Goal: Transaction & Acquisition: Purchase product/service

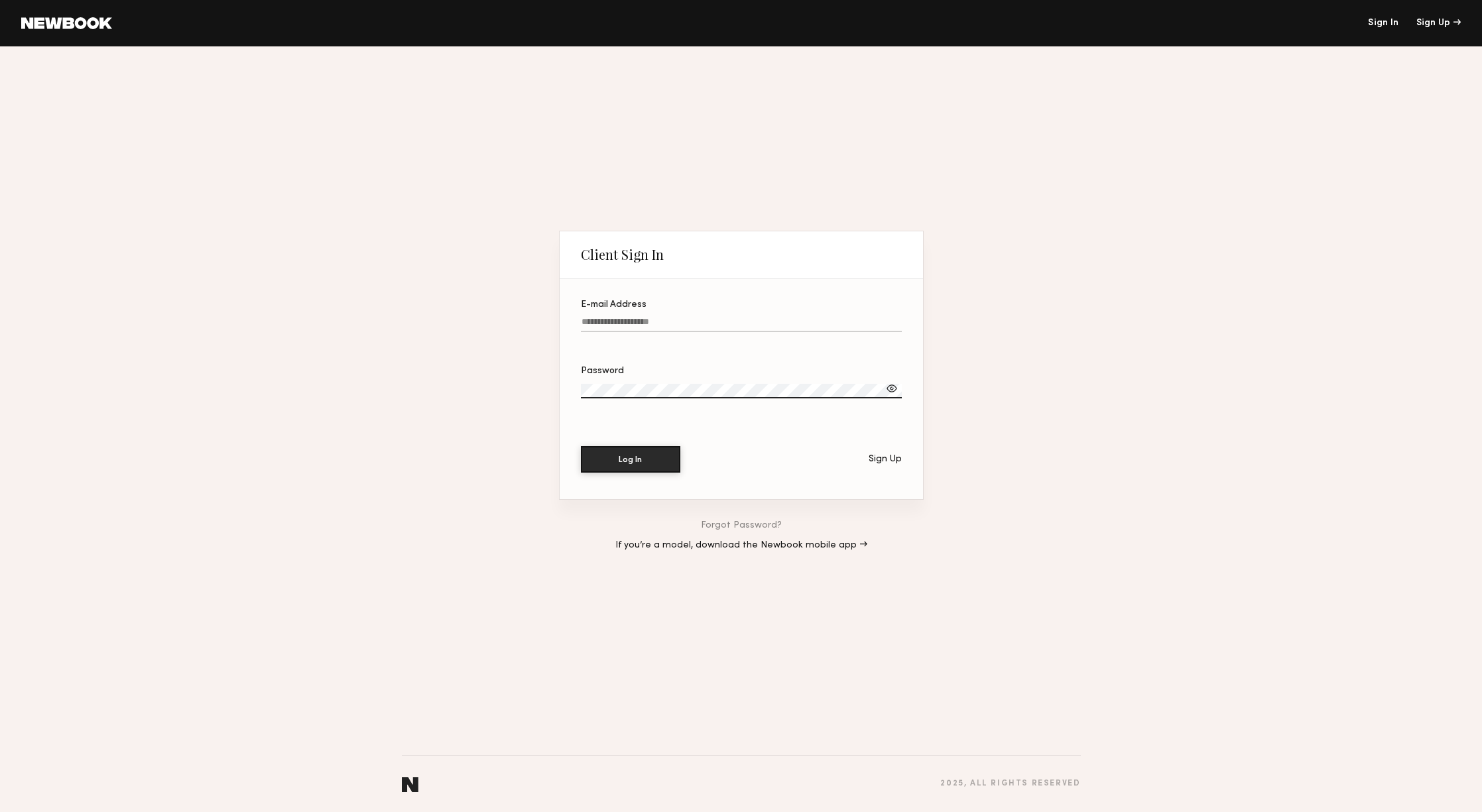
click at [618, 325] on input "E-mail Address" at bounding box center [741, 325] width 321 height 15
click at [1377, 25] on link "Sign In" at bounding box center [1383, 23] width 31 height 9
click at [621, 320] on input "******" at bounding box center [741, 325] width 321 height 15
type input "**********"
click at [581, 446] on button "Log In" at bounding box center [631, 459] width 99 height 26
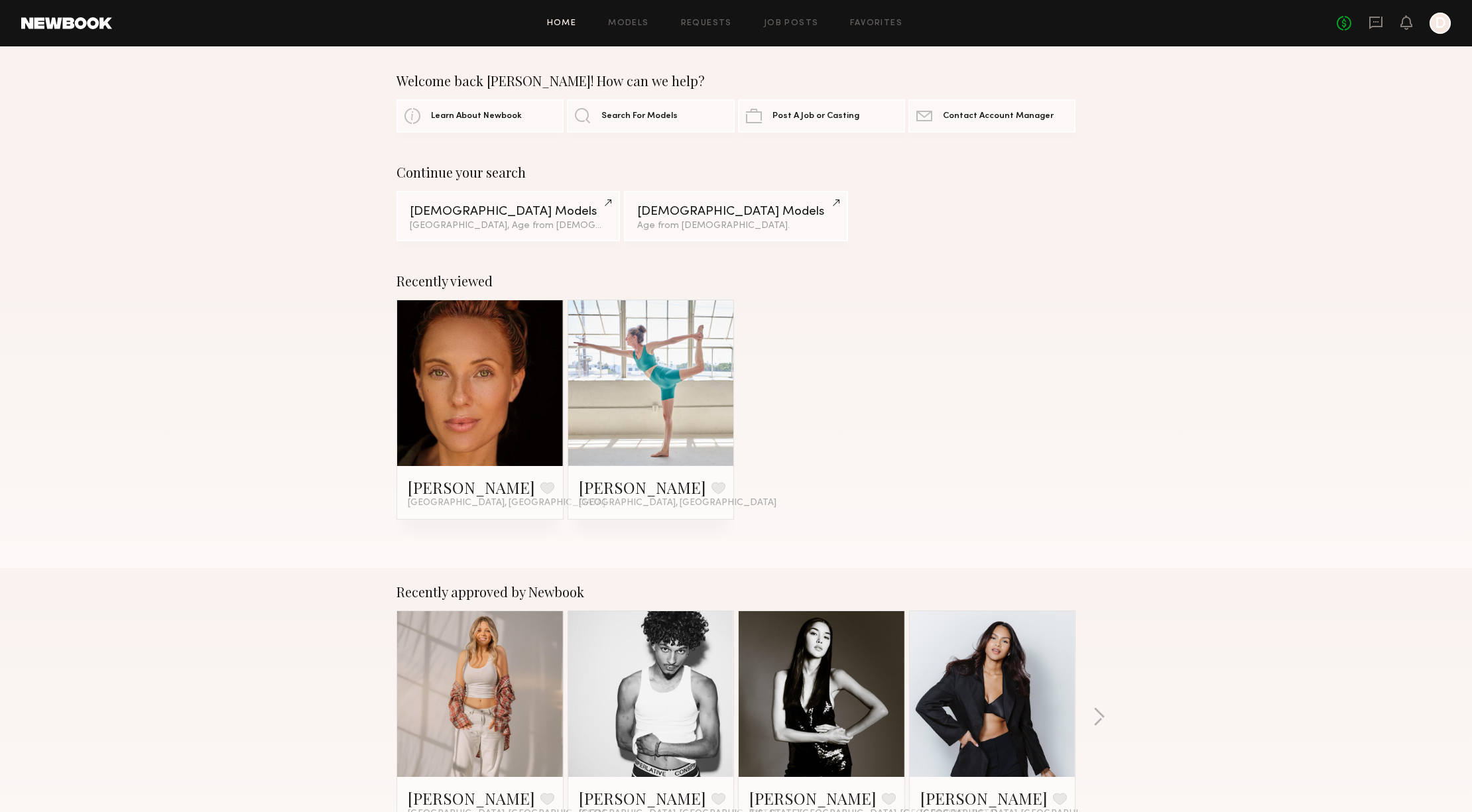
click at [654, 19] on div "Home Models Requests Job Posts Favorites Sign Out" at bounding box center [724, 24] width 1224 height 9
click at [641, 21] on link "Models" at bounding box center [628, 24] width 40 height 9
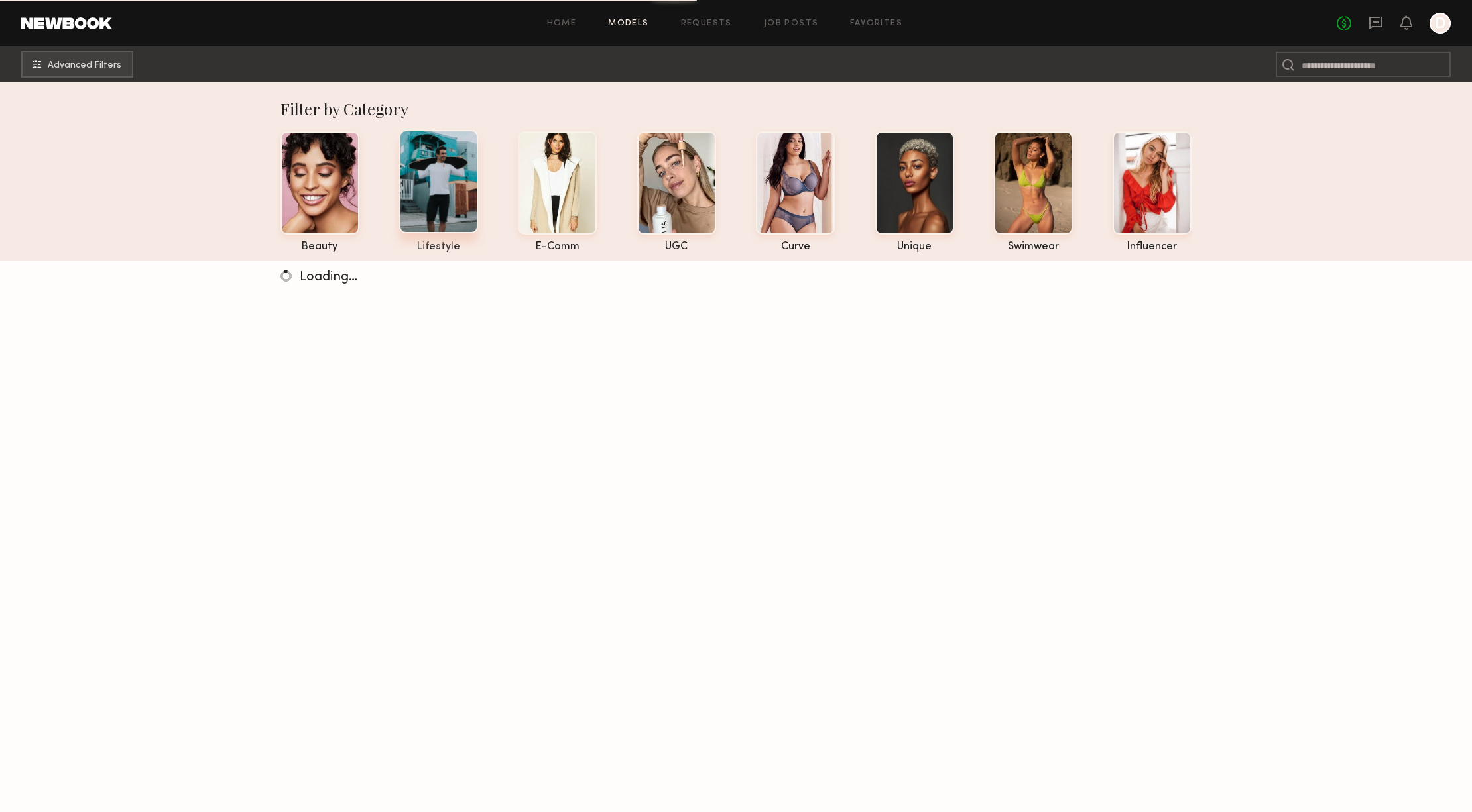
click at [443, 186] on div at bounding box center [438, 182] width 79 height 103
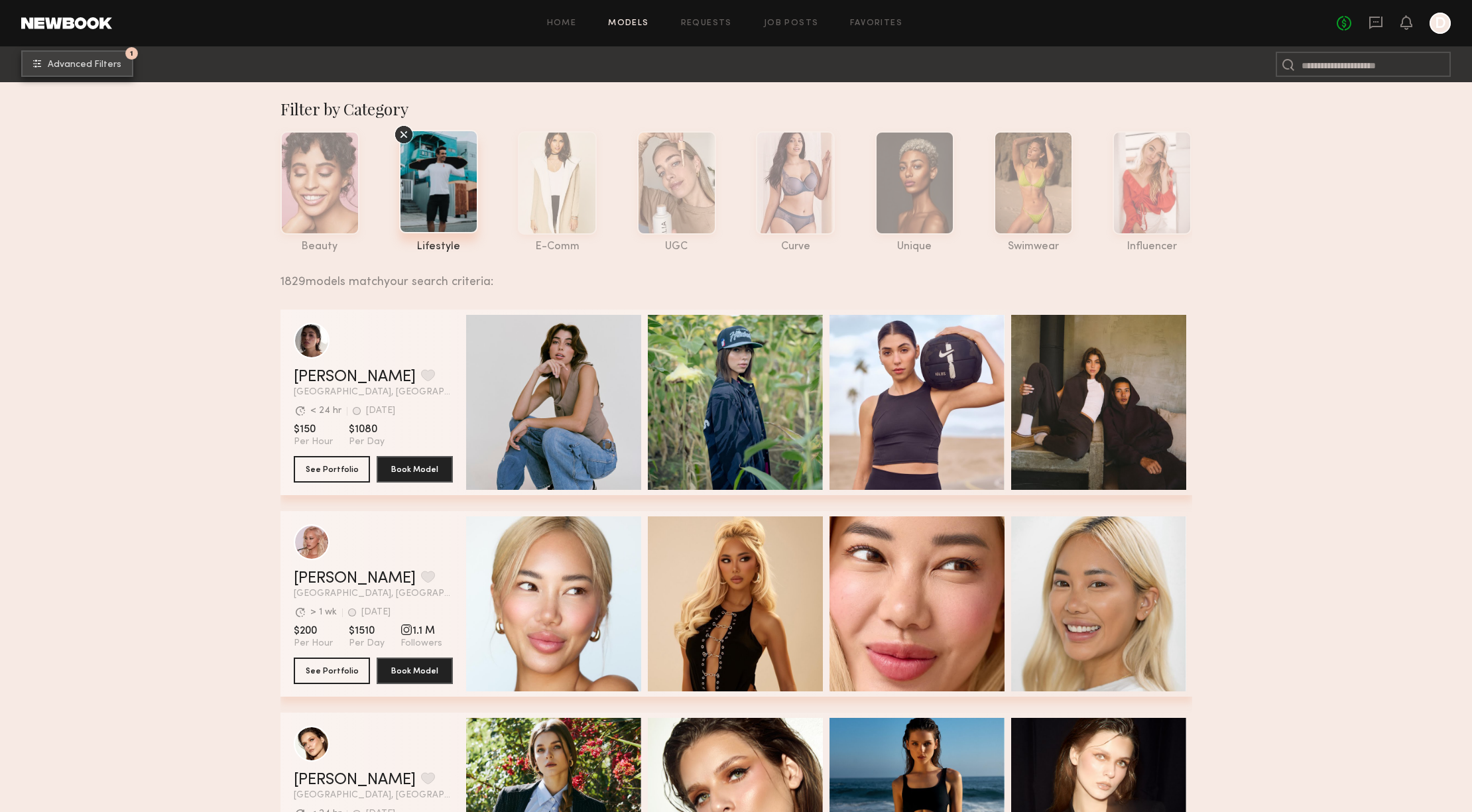
click at [102, 61] on span "Advanced Filters" at bounding box center [85, 65] width 73 height 9
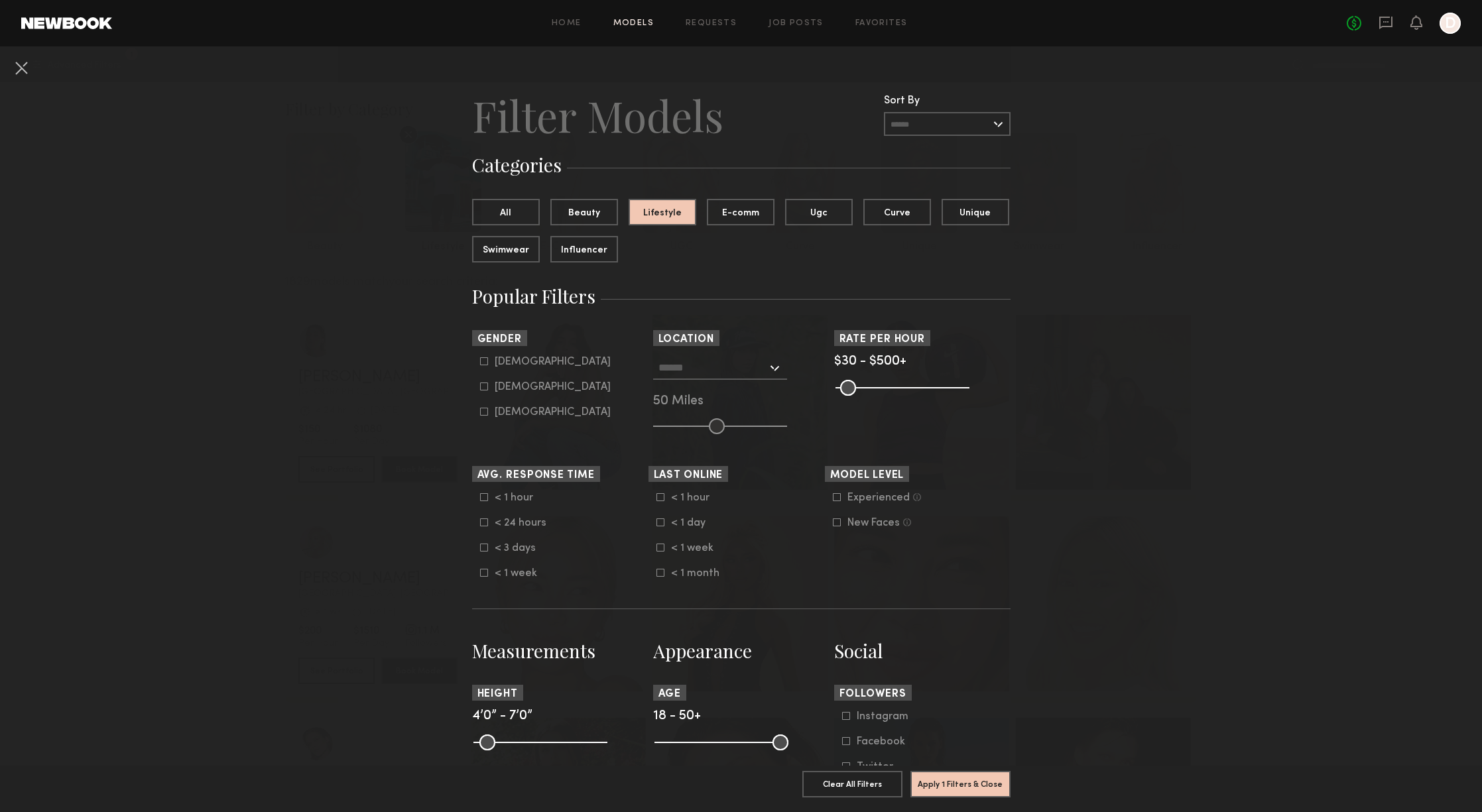
click at [480, 360] on icon at bounding box center [484, 361] width 8 height 8
type input "*"
click at [971, 778] on button "Apply 2 Filters & Close" at bounding box center [961, 783] width 100 height 26
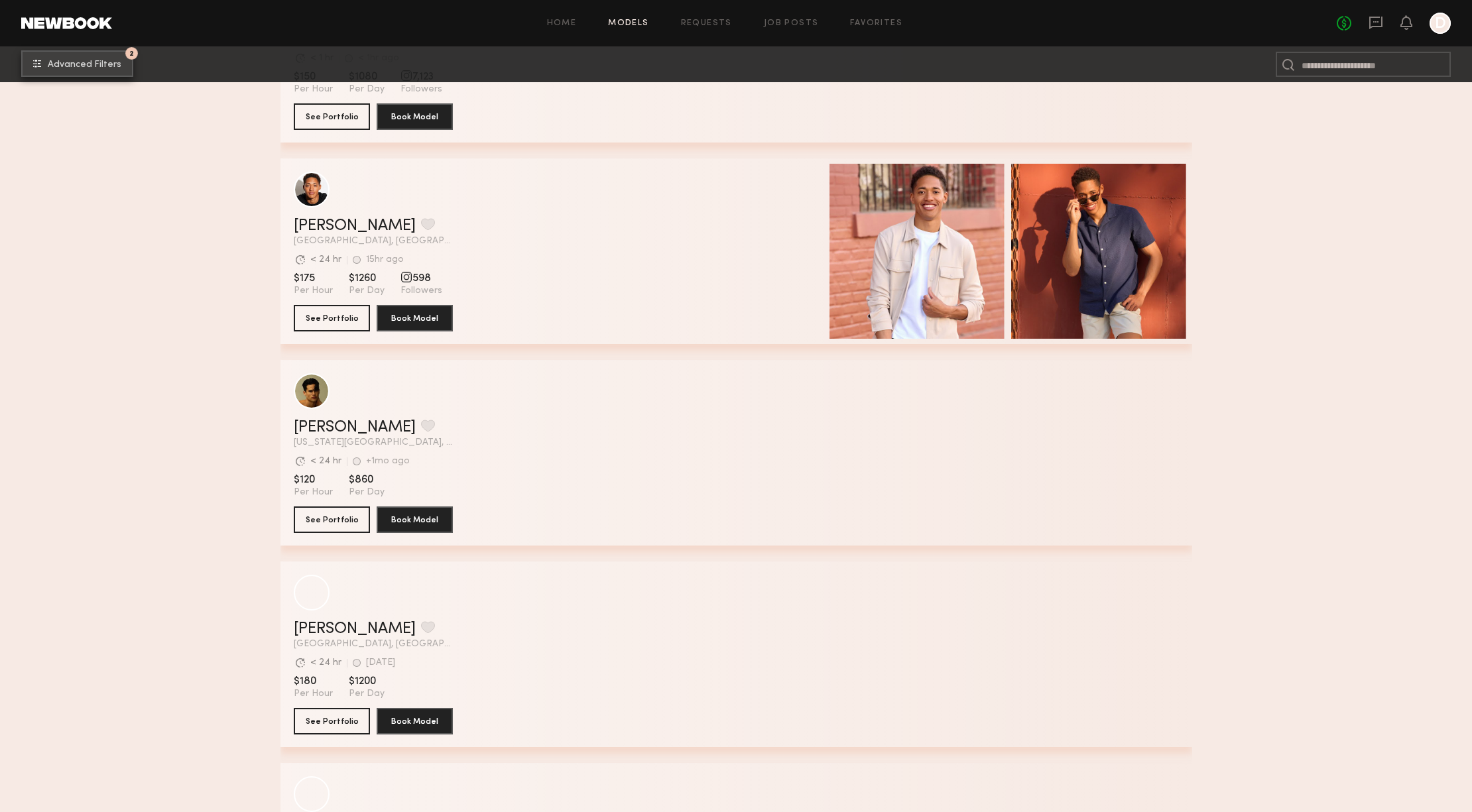
scroll to position [2843, 0]
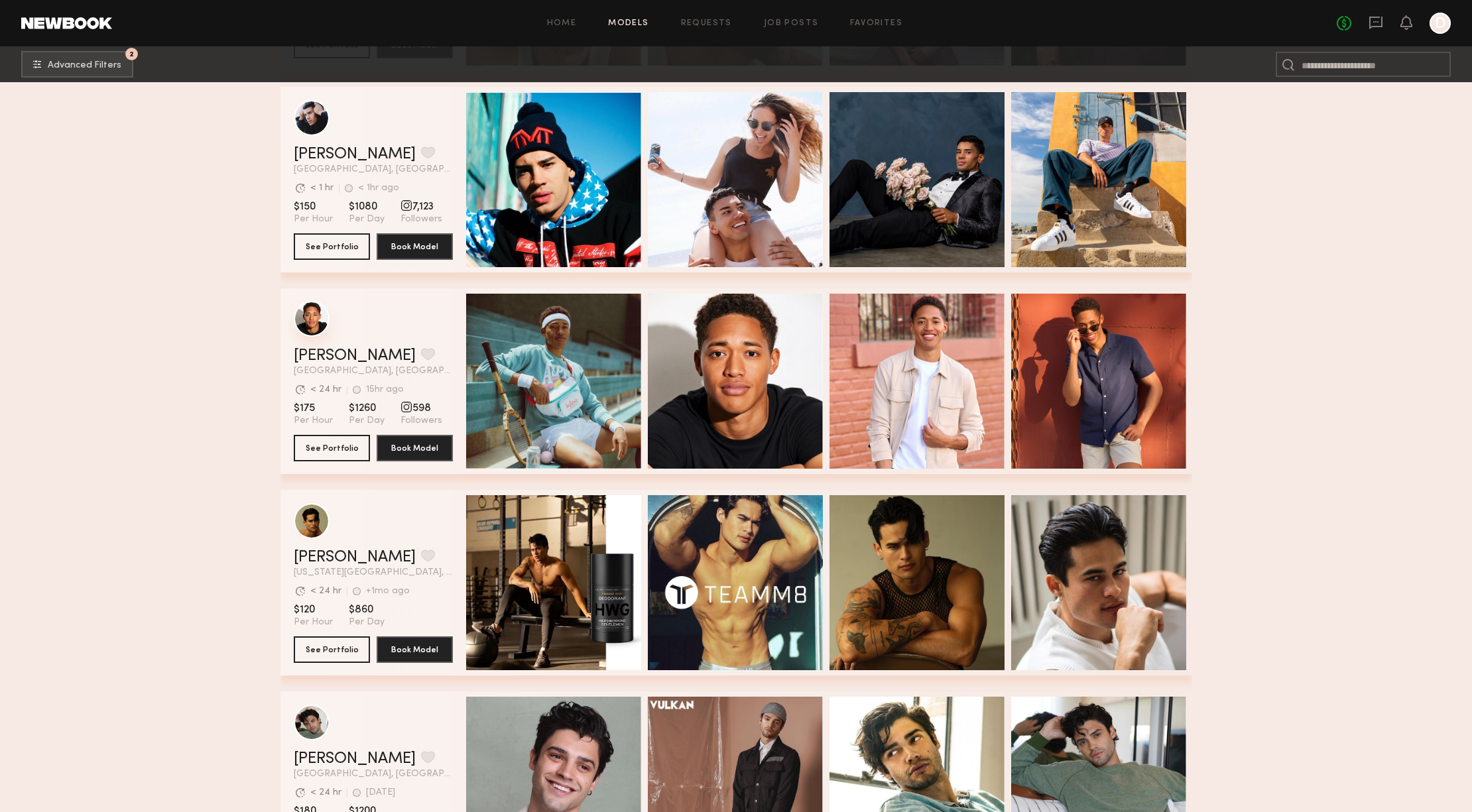
click at [301, 331] on div "grid" at bounding box center [312, 319] width 36 height 36
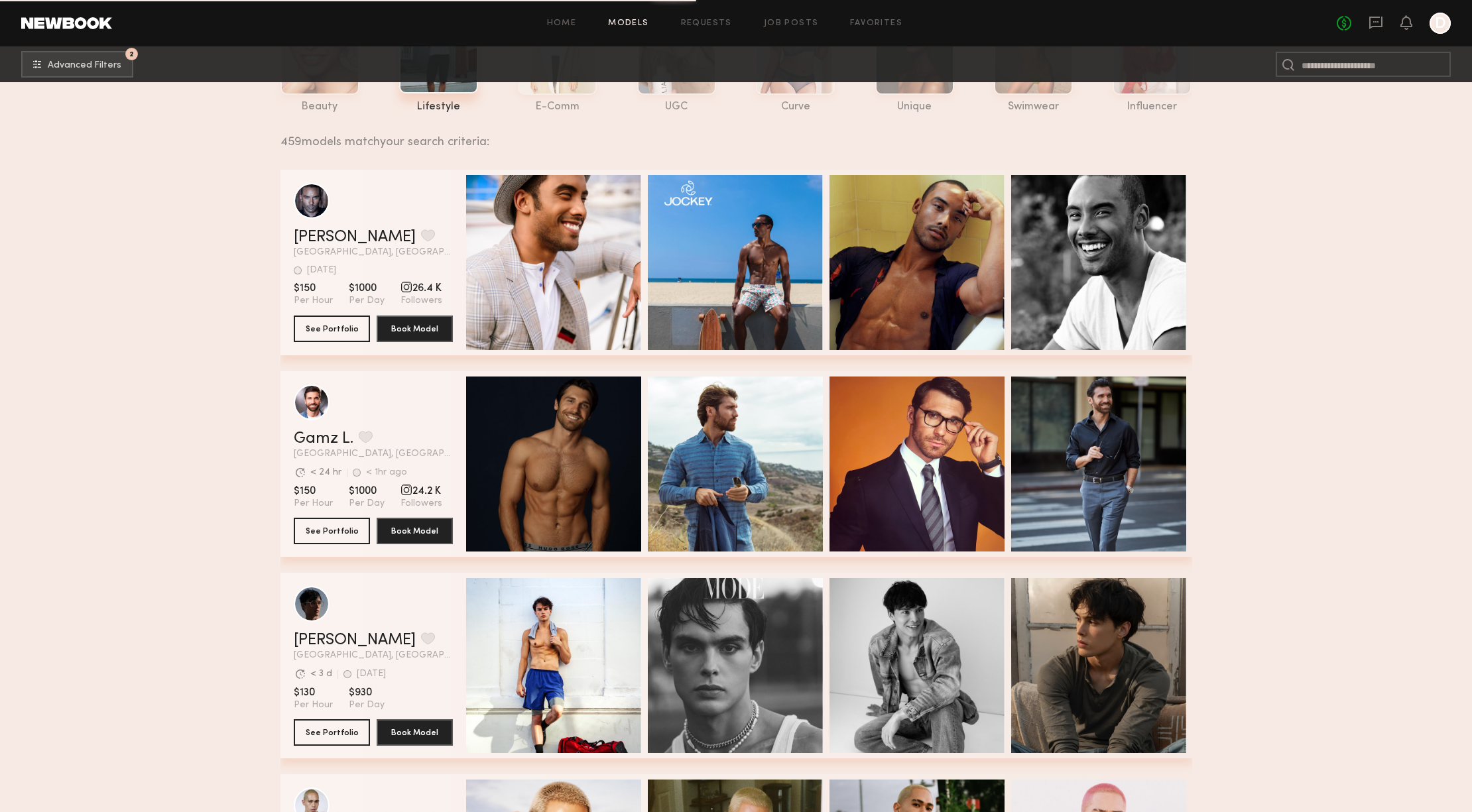
scroll to position [0, 0]
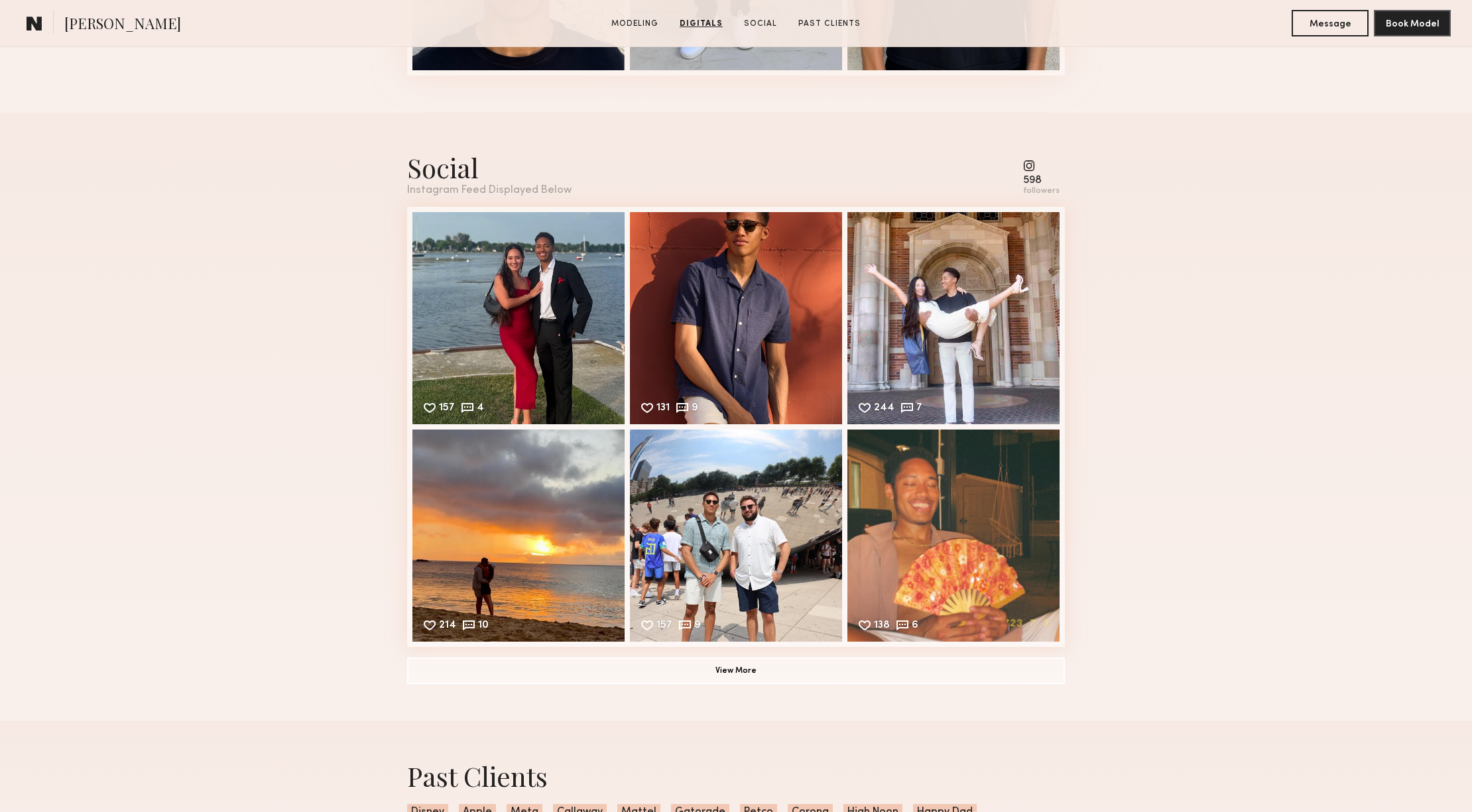
scroll to position [1797, 0]
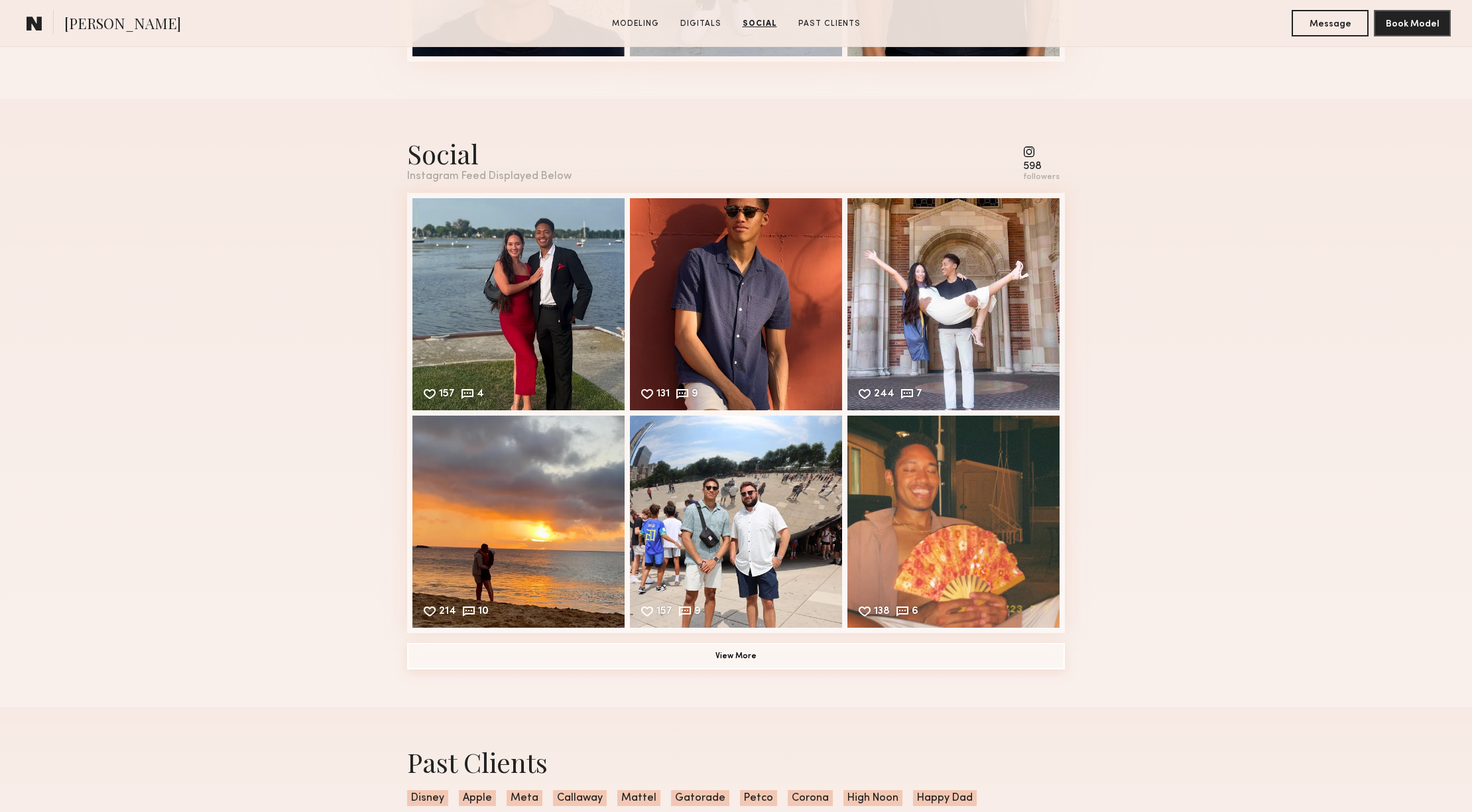
drag, startPoint x: 729, startPoint y: 656, endPoint x: 372, endPoint y: 665, distance: 357.1
click at [728, 656] on button "View More" at bounding box center [735, 656] width 657 height 26
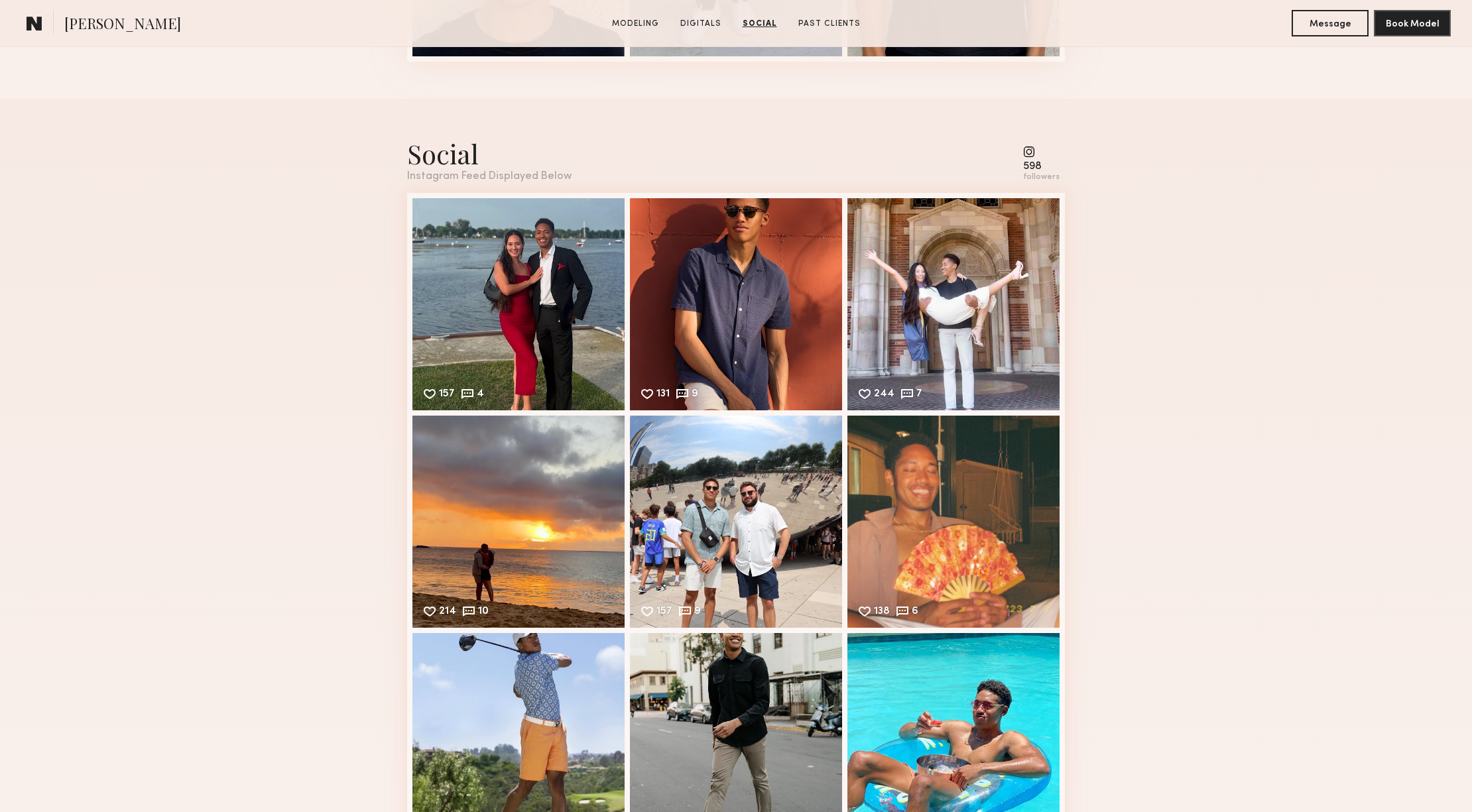
scroll to position [2205, 0]
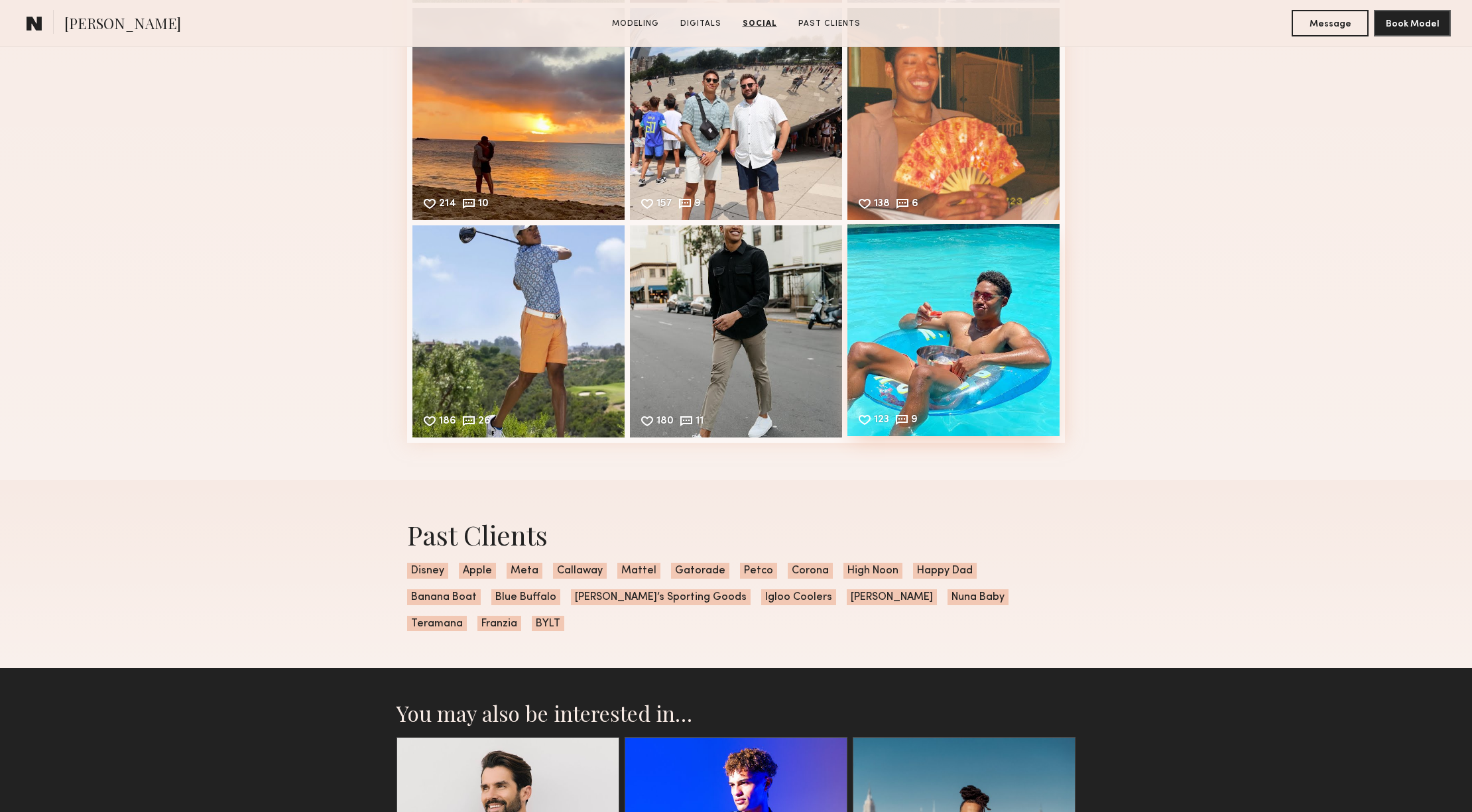
click at [993, 297] on div "123 9 Likes & comments displayed to show model’s engagement" at bounding box center [954, 330] width 212 height 212
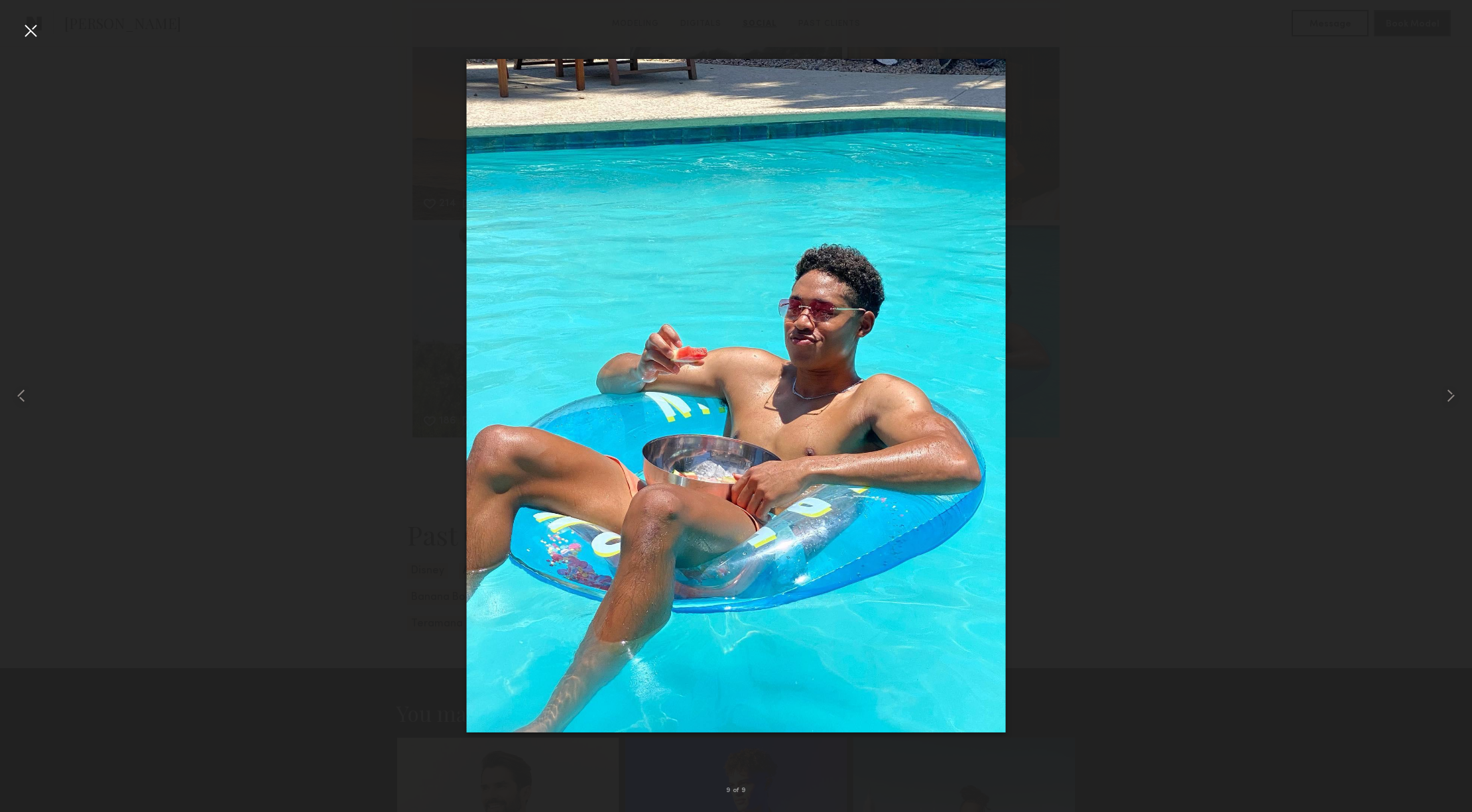
click at [25, 31] on div at bounding box center [31, 31] width 21 height 21
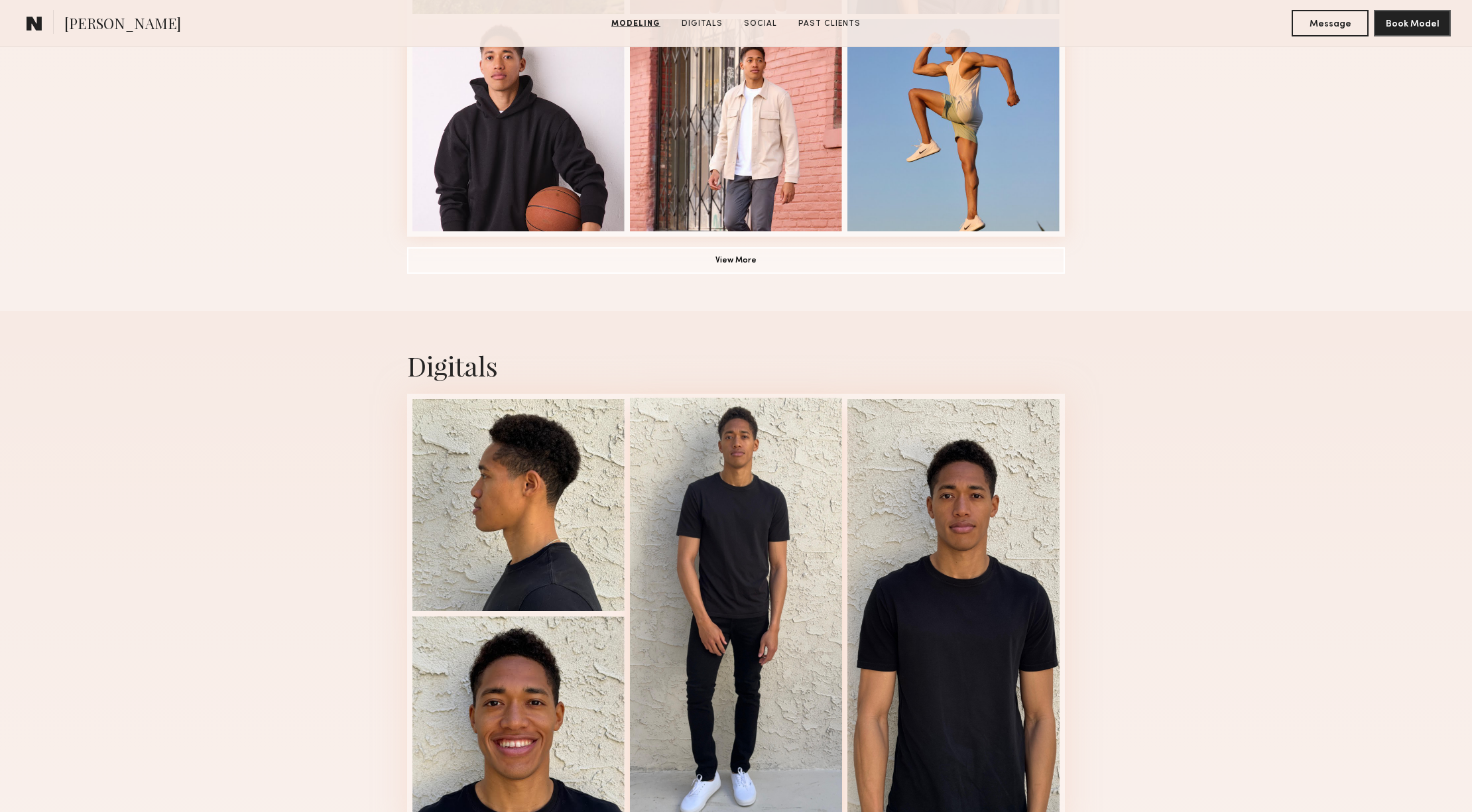
scroll to position [1000, 0]
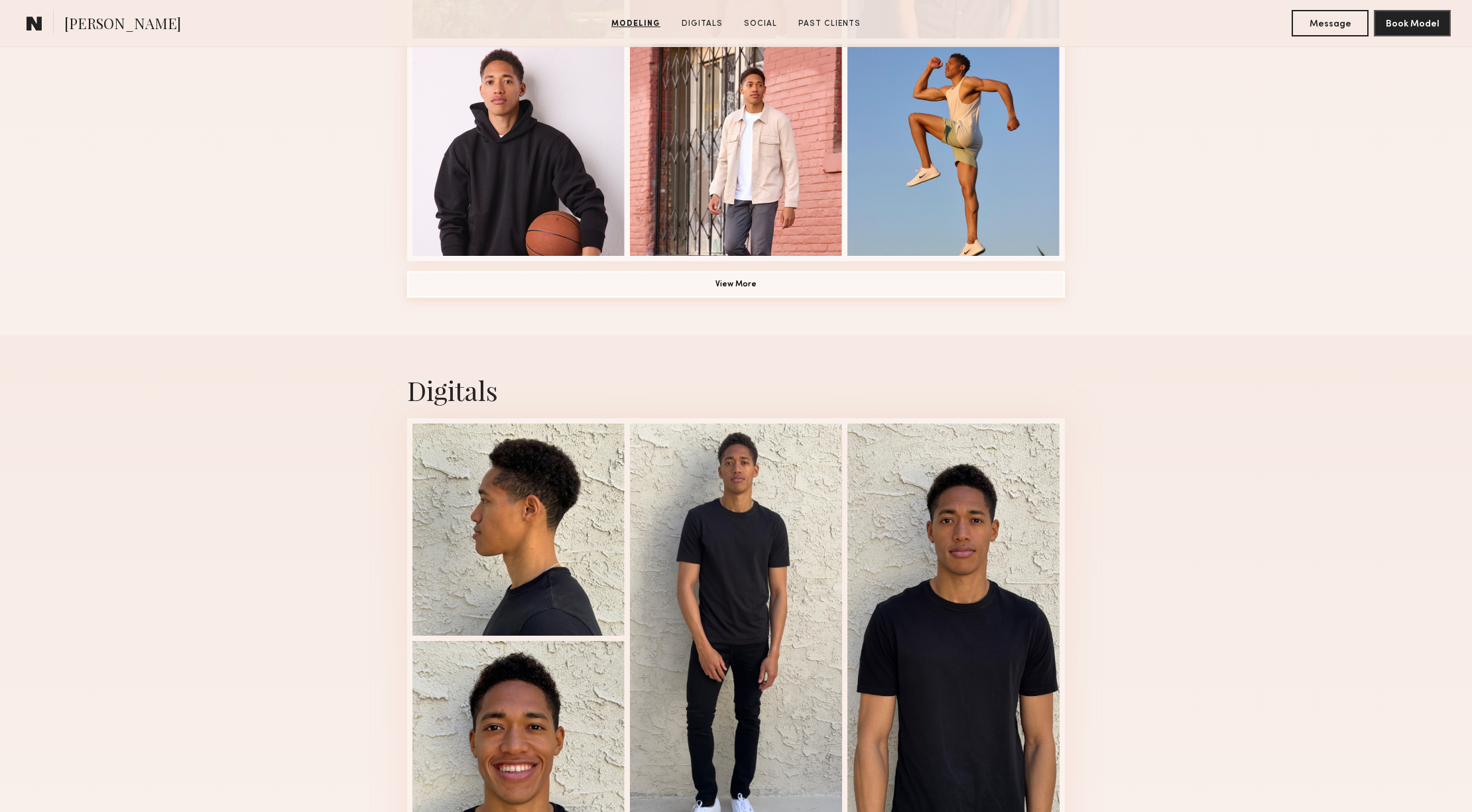
click at [738, 289] on button "View More" at bounding box center [735, 284] width 657 height 26
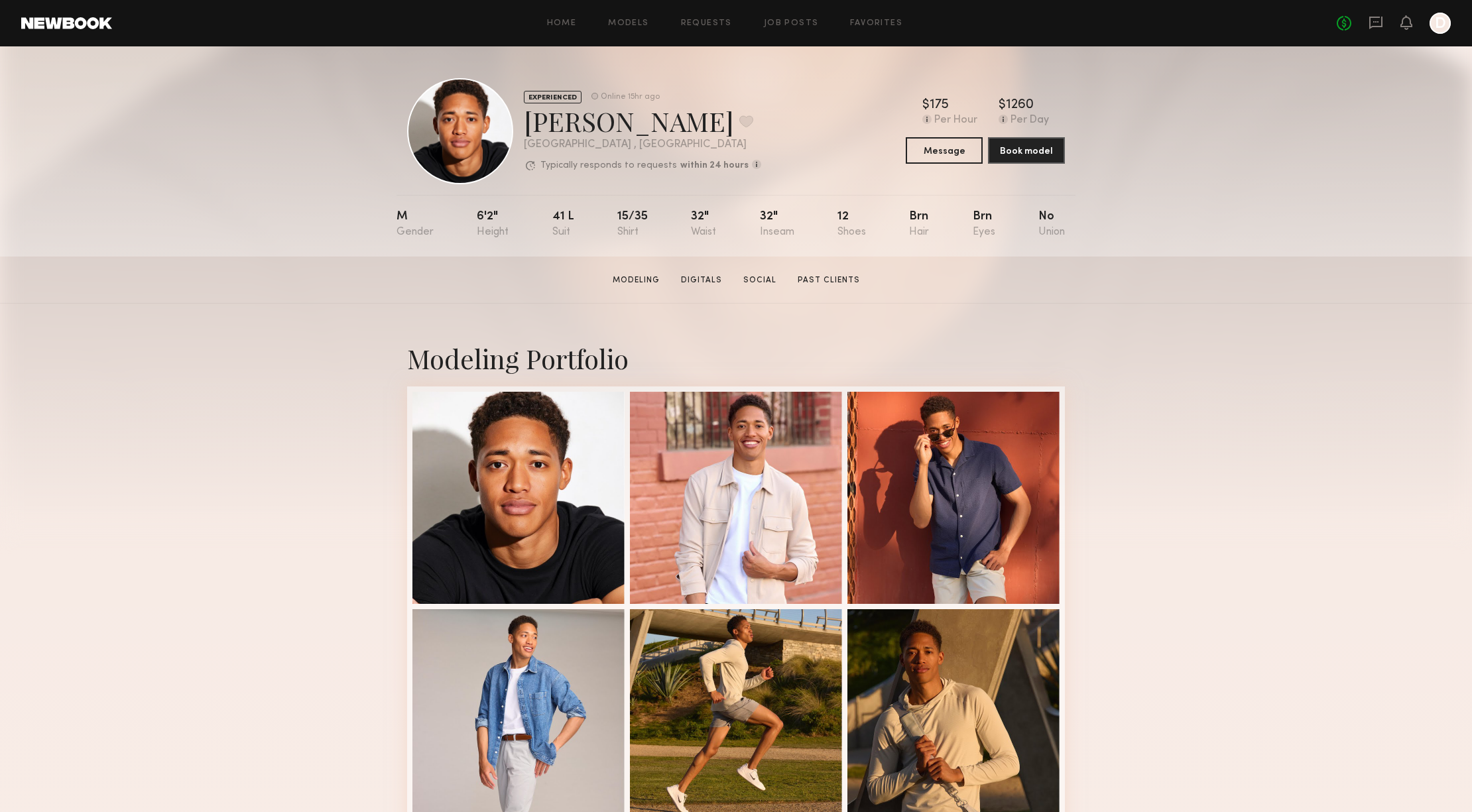
scroll to position [0, 0]
click at [771, 282] on link "Social" at bounding box center [760, 280] width 44 height 12
drag, startPoint x: 526, startPoint y: 126, endPoint x: 622, endPoint y: 123, distance: 96.0
click at [622, 123] on div "[PERSON_NAME] Favorite" at bounding box center [642, 120] width 237 height 35
drag, startPoint x: 283, startPoint y: 102, endPoint x: 275, endPoint y: 93, distance: 12.0
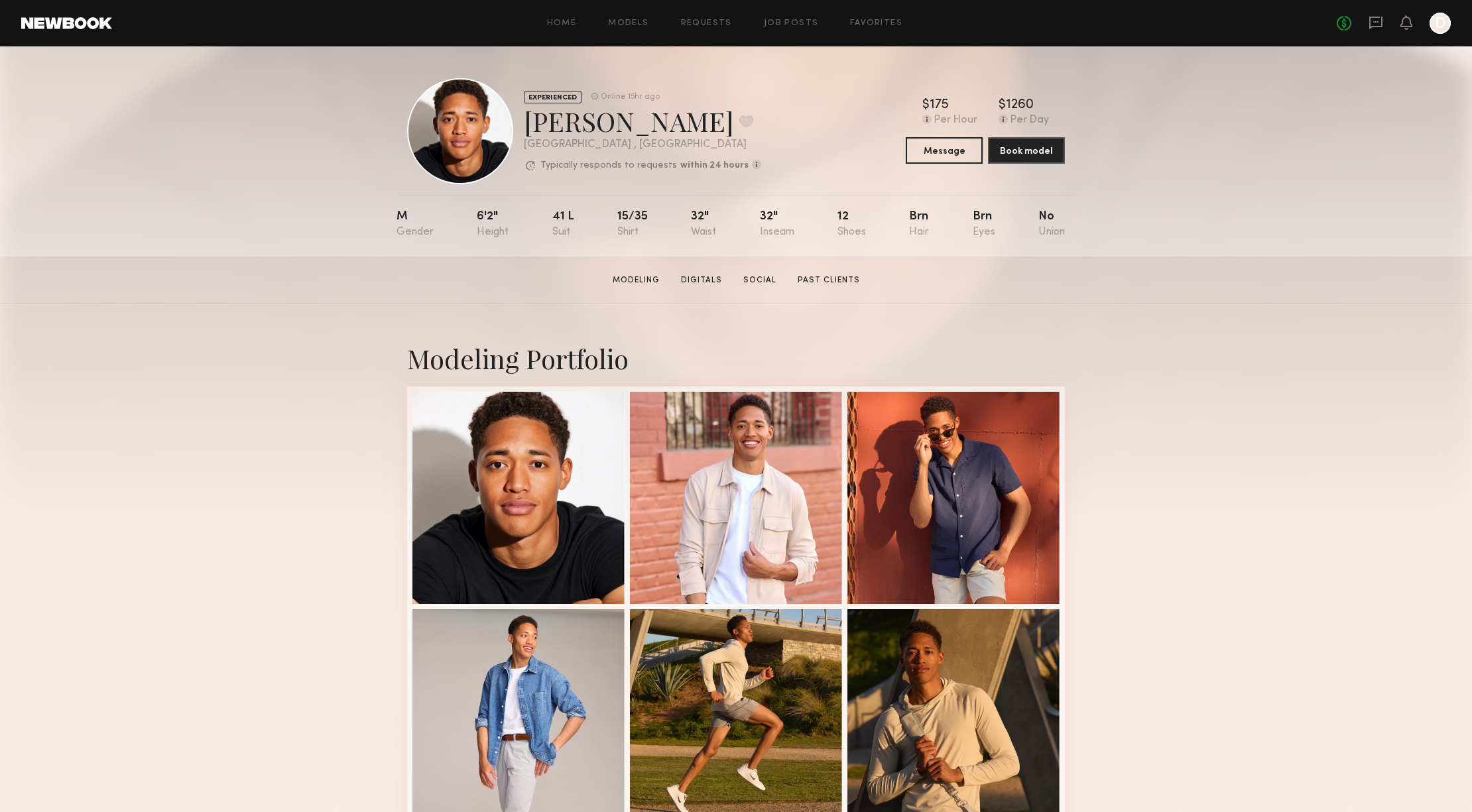
click at [281, 100] on div "EXPERIENCED Online 15hr ago [PERSON_NAME] Favorite [GEOGRAPHIC_DATA] , [GEOGRAP…" at bounding box center [736, 151] width 1472 height 210
